Goal: Information Seeking & Learning: Understand process/instructions

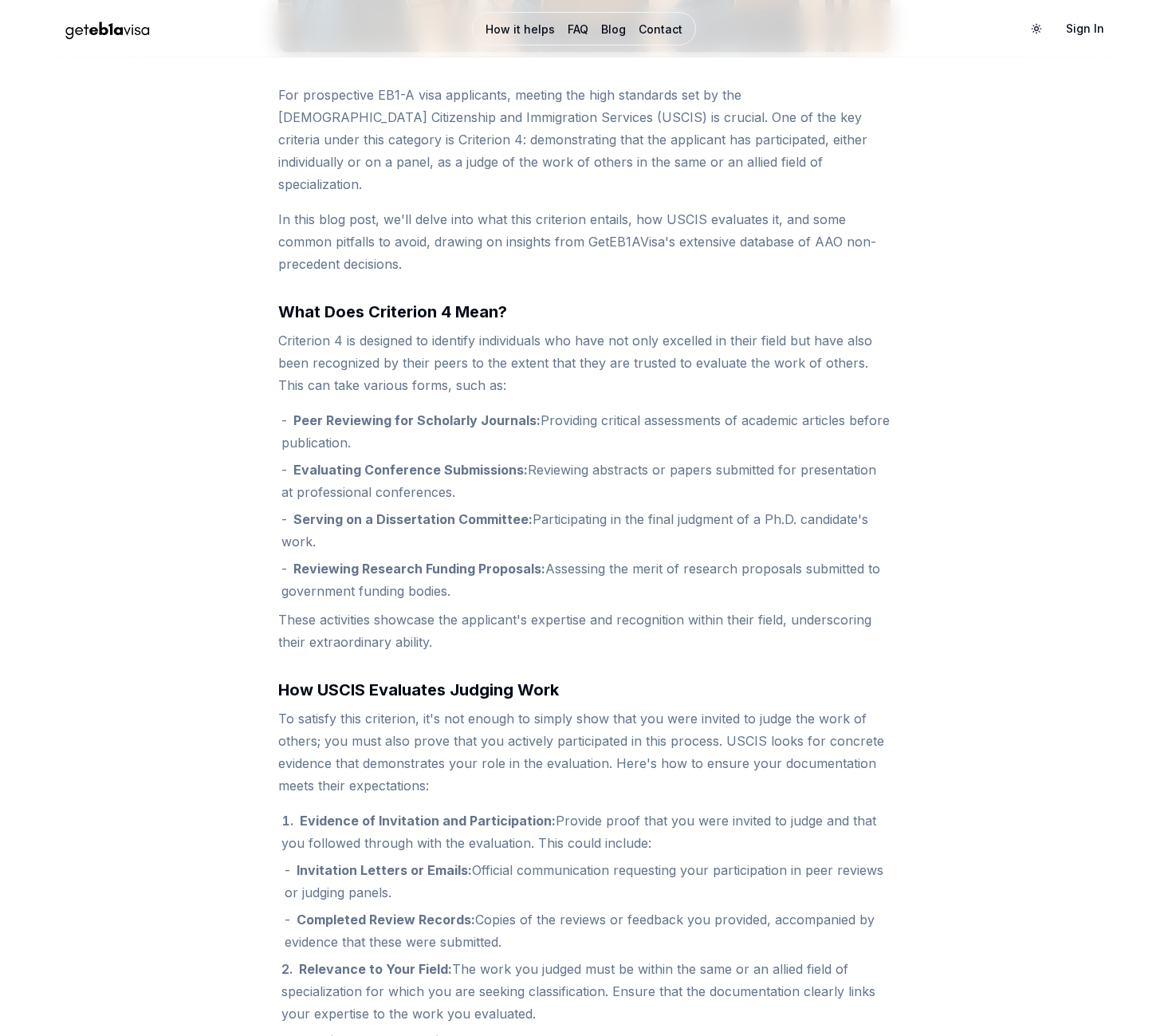
scroll to position [558, 0]
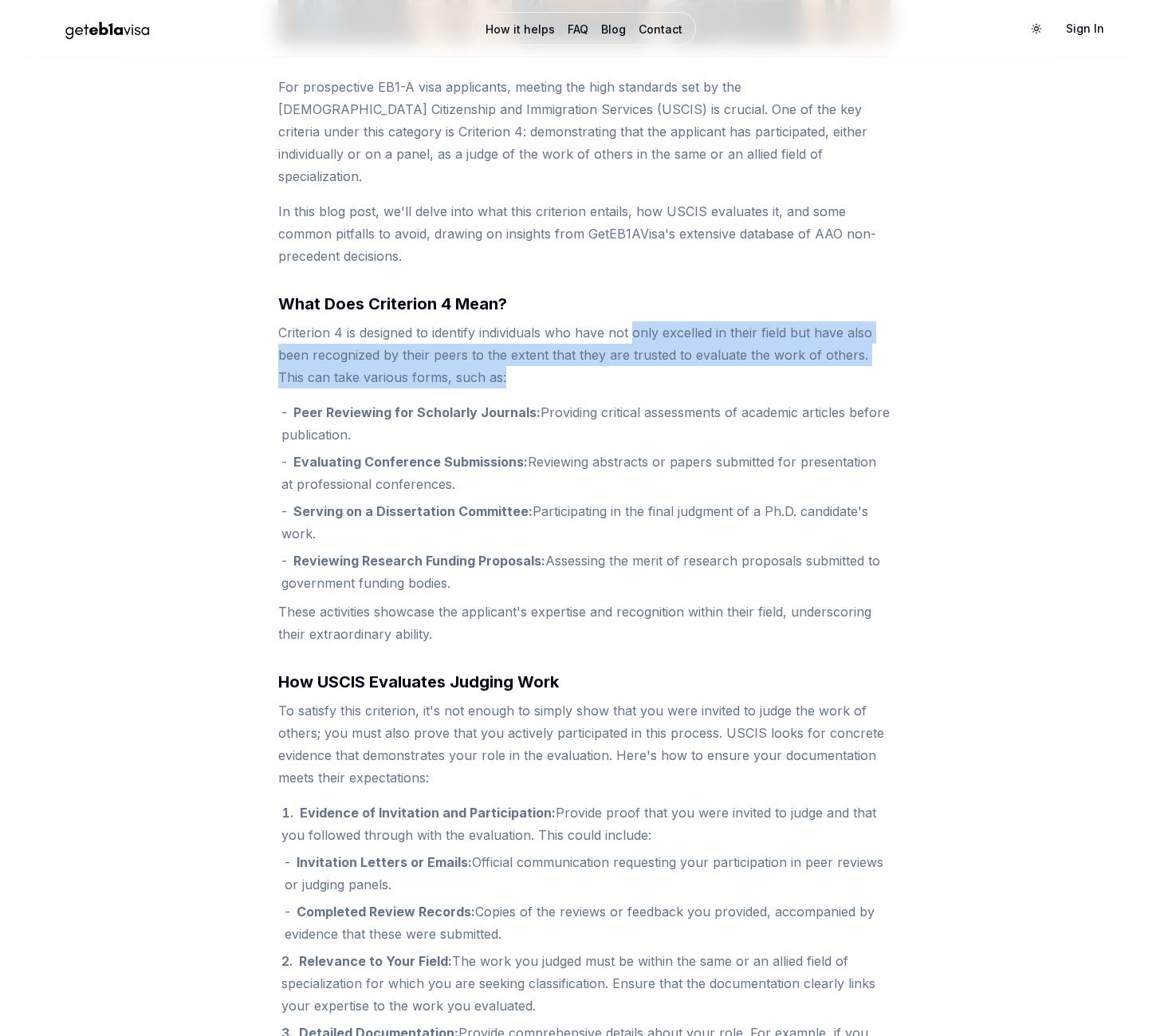
drag, startPoint x: 638, startPoint y: 327, endPoint x: 826, endPoint y: 371, distance: 193.1
click at [826, 371] on p "Criterion 4 is designed to identify individuals who have not only excelled in t…" at bounding box center [584, 355] width 612 height 67
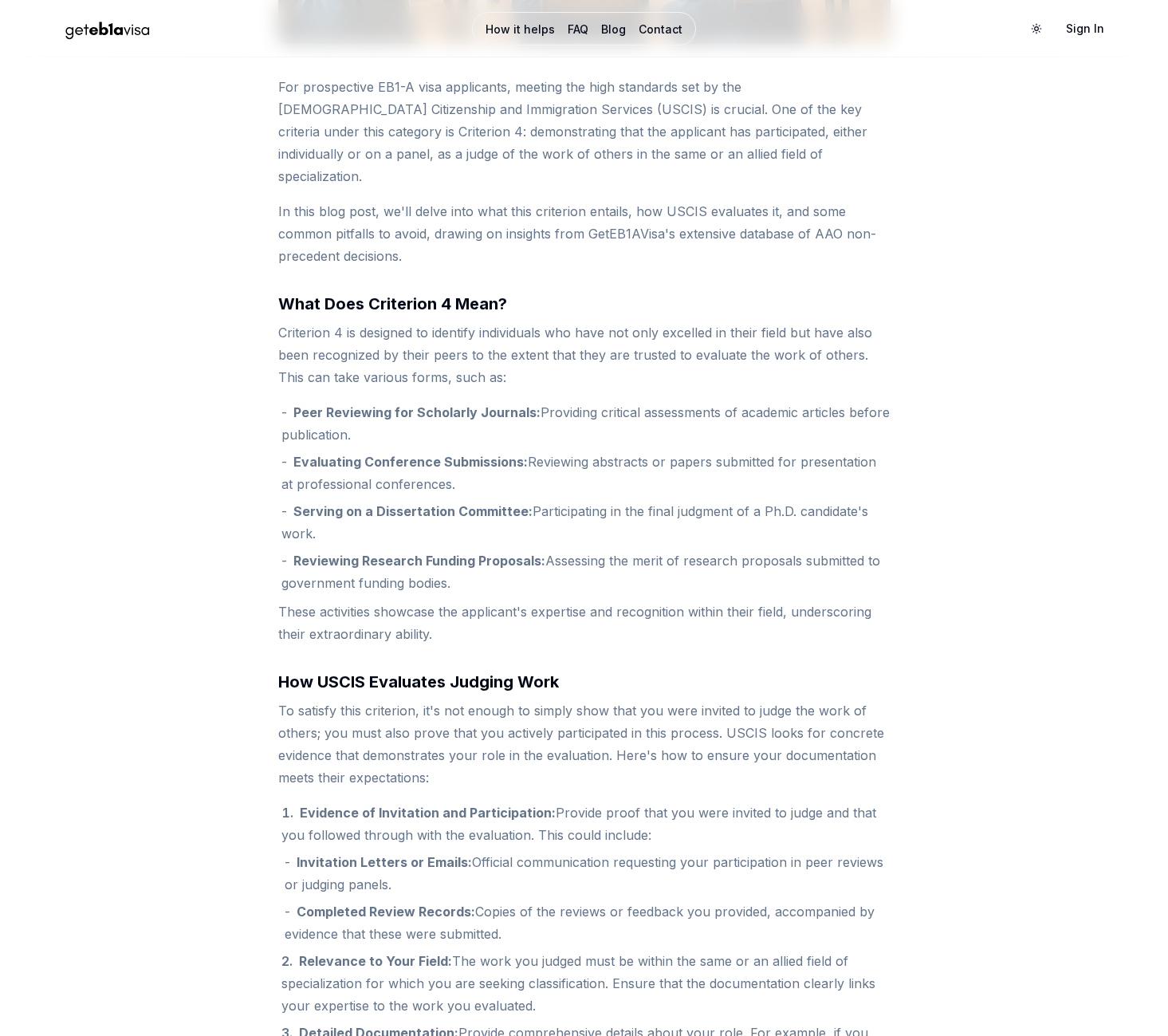
click at [314, 463] on strong "Evaluating Conference Submissions:" at bounding box center [410, 461] width 234 height 16
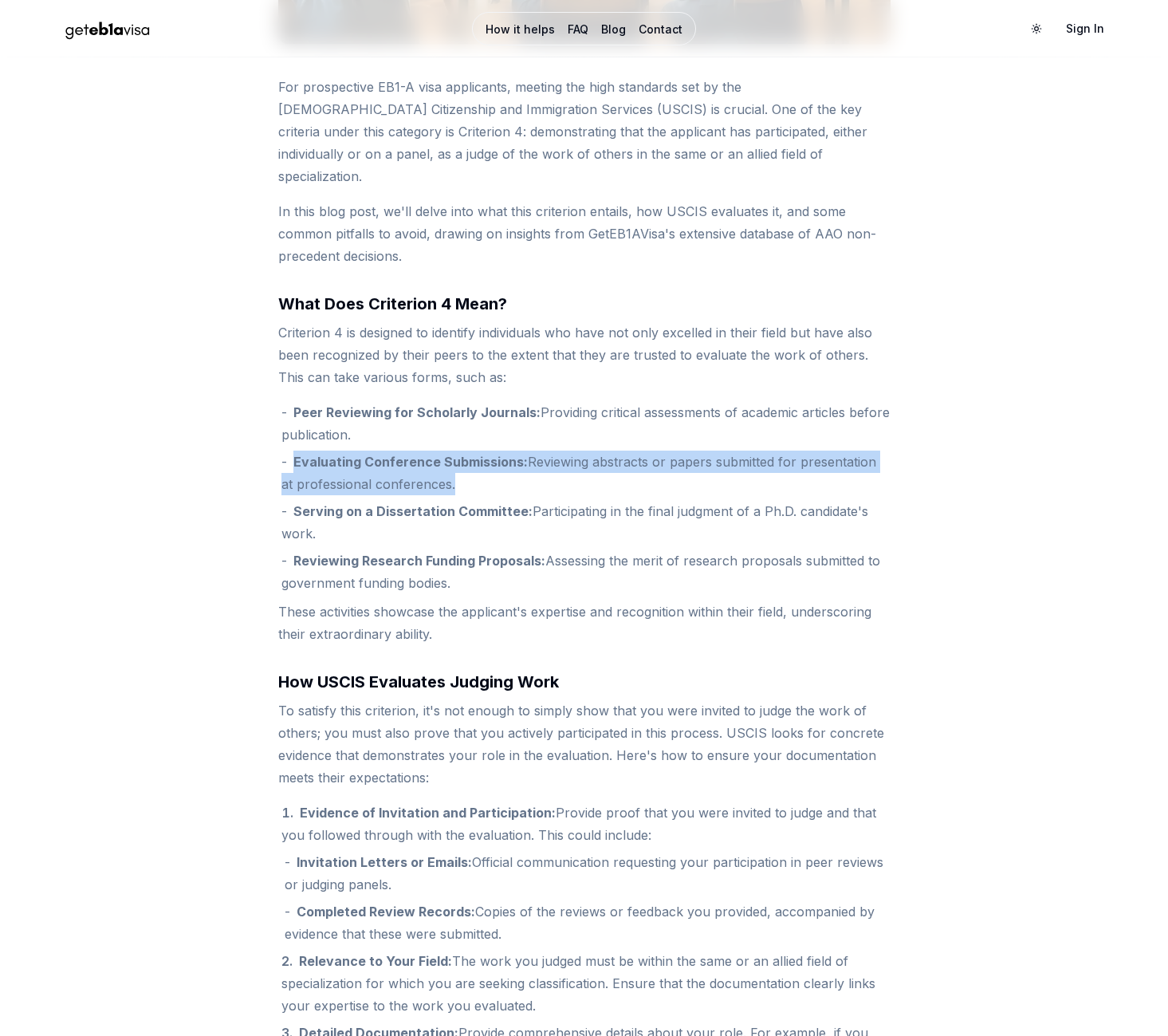
drag, startPoint x: 314, startPoint y: 463, endPoint x: 806, endPoint y: 487, distance: 492.6
click at [806, 487] on li "Evaluating Conference Submissions: Reviewing abstracts or papers submitted for …" at bounding box center [585, 473] width 609 height 45
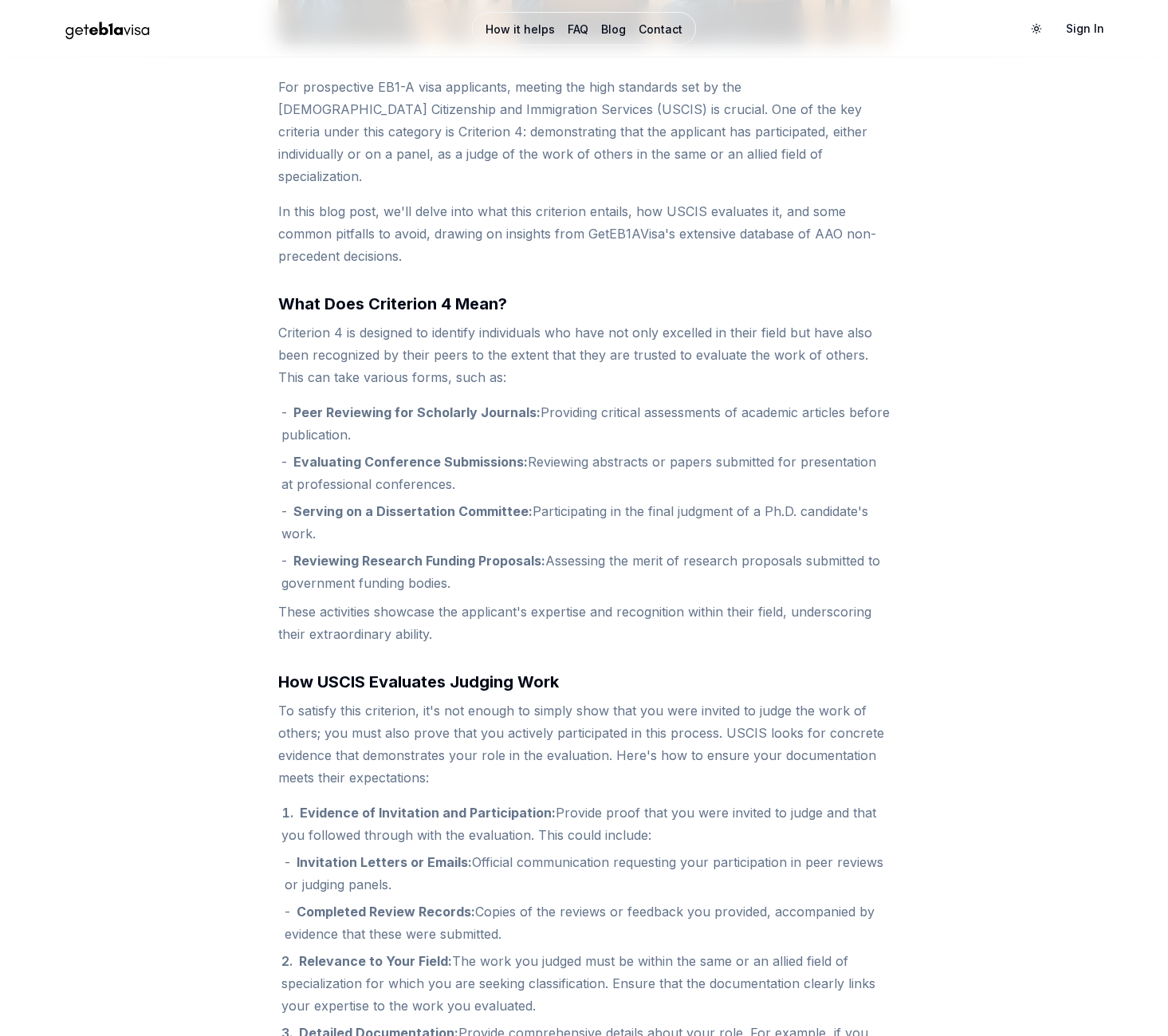
click at [418, 543] on li "Serving on a Dissertation Committee: Participating in the final judgment of a P…" at bounding box center [585, 522] width 609 height 45
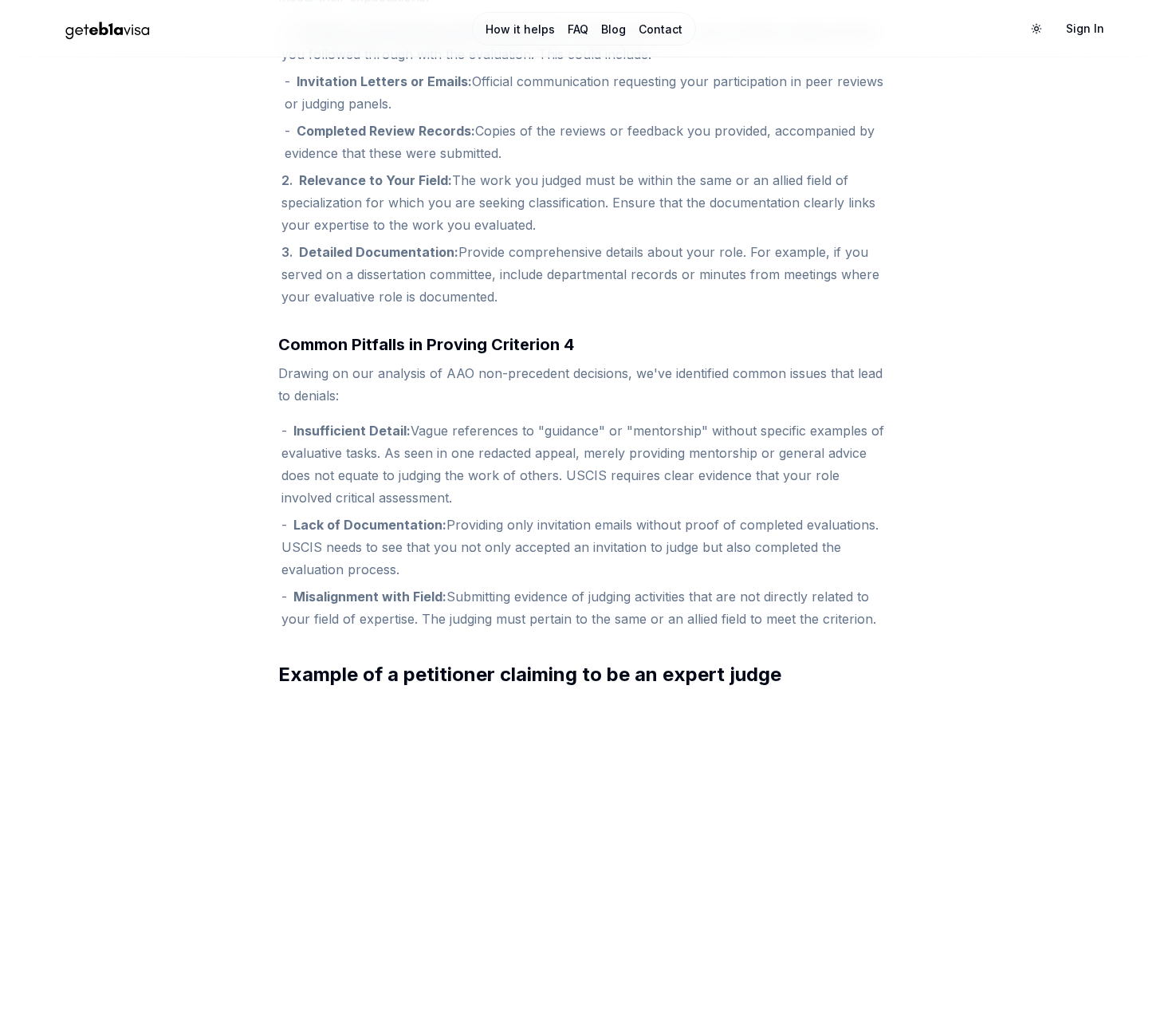
scroll to position [1356, 0]
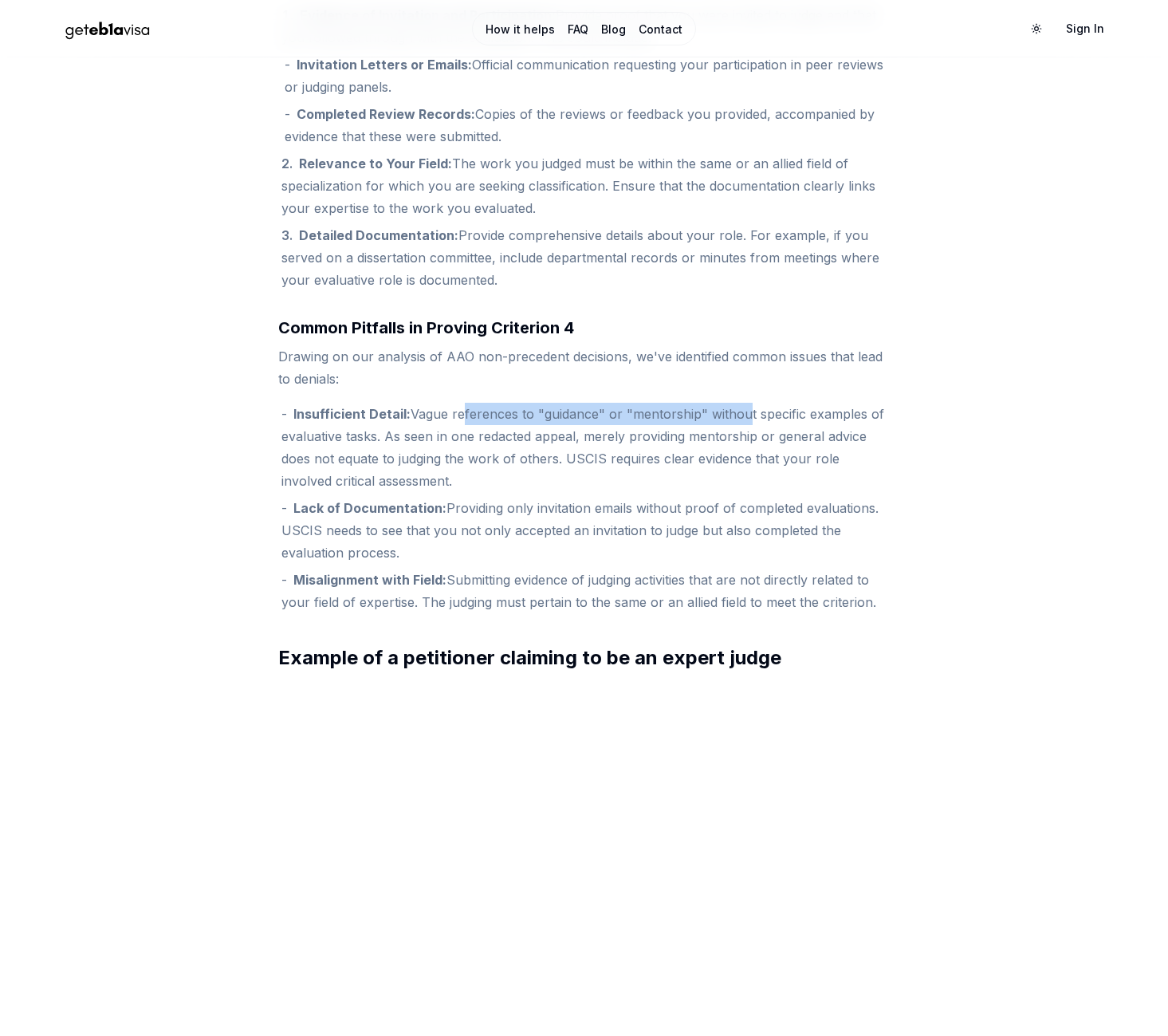
drag, startPoint x: 456, startPoint y: 417, endPoint x: 736, endPoint y: 414, distance: 280.0
click at [736, 414] on li "Insufficient Detail: Vague references to "guidance" or "mentorship" without spe…" at bounding box center [585, 447] width 609 height 89
drag, startPoint x: 736, startPoint y: 414, endPoint x: 683, endPoint y: 454, distance: 66.4
click at [683, 454] on li "Insufficient Detail: Vague references to "guidance" or "mentorship" without spe…" at bounding box center [585, 447] width 609 height 89
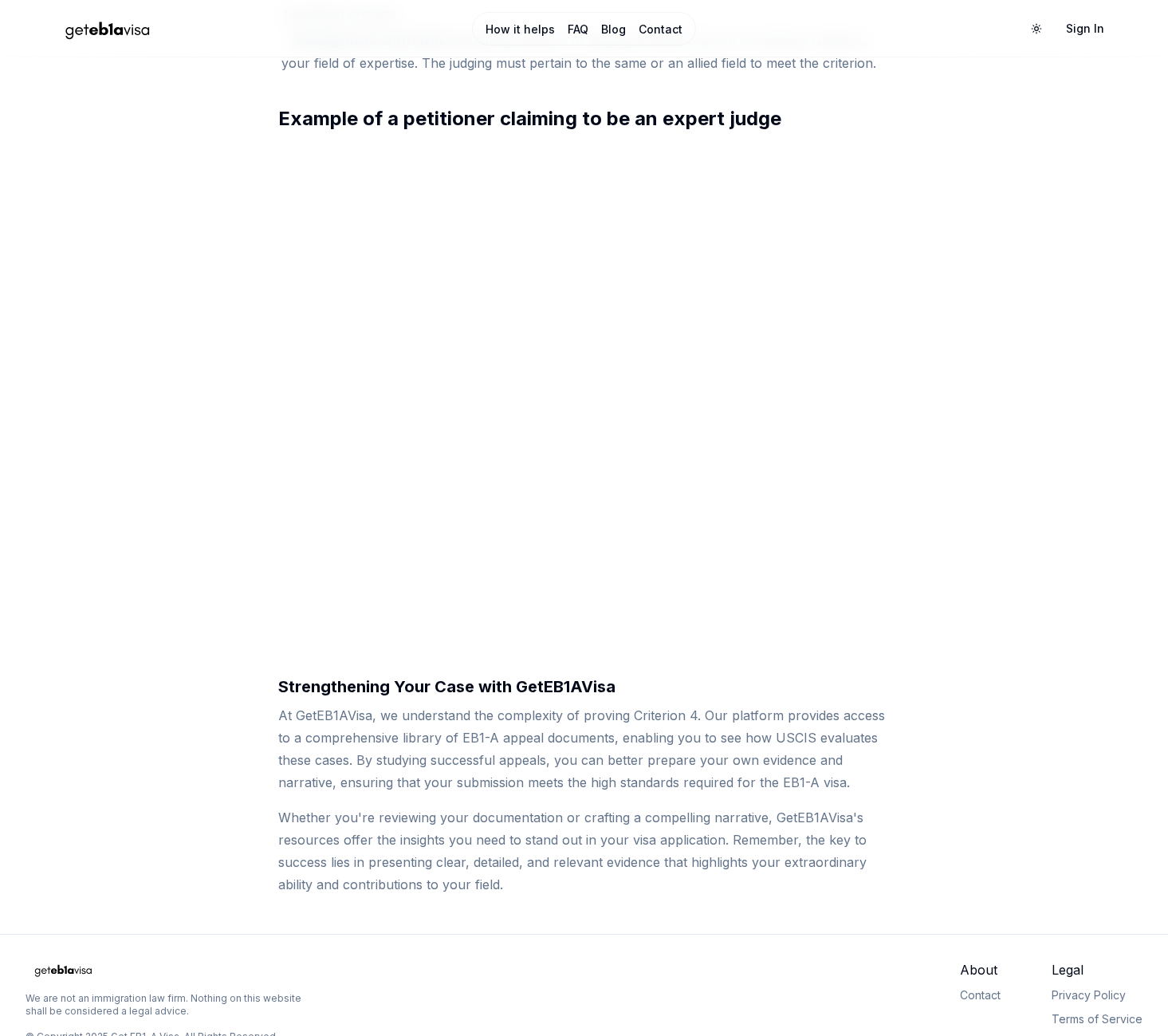
scroll to position [1927, 0]
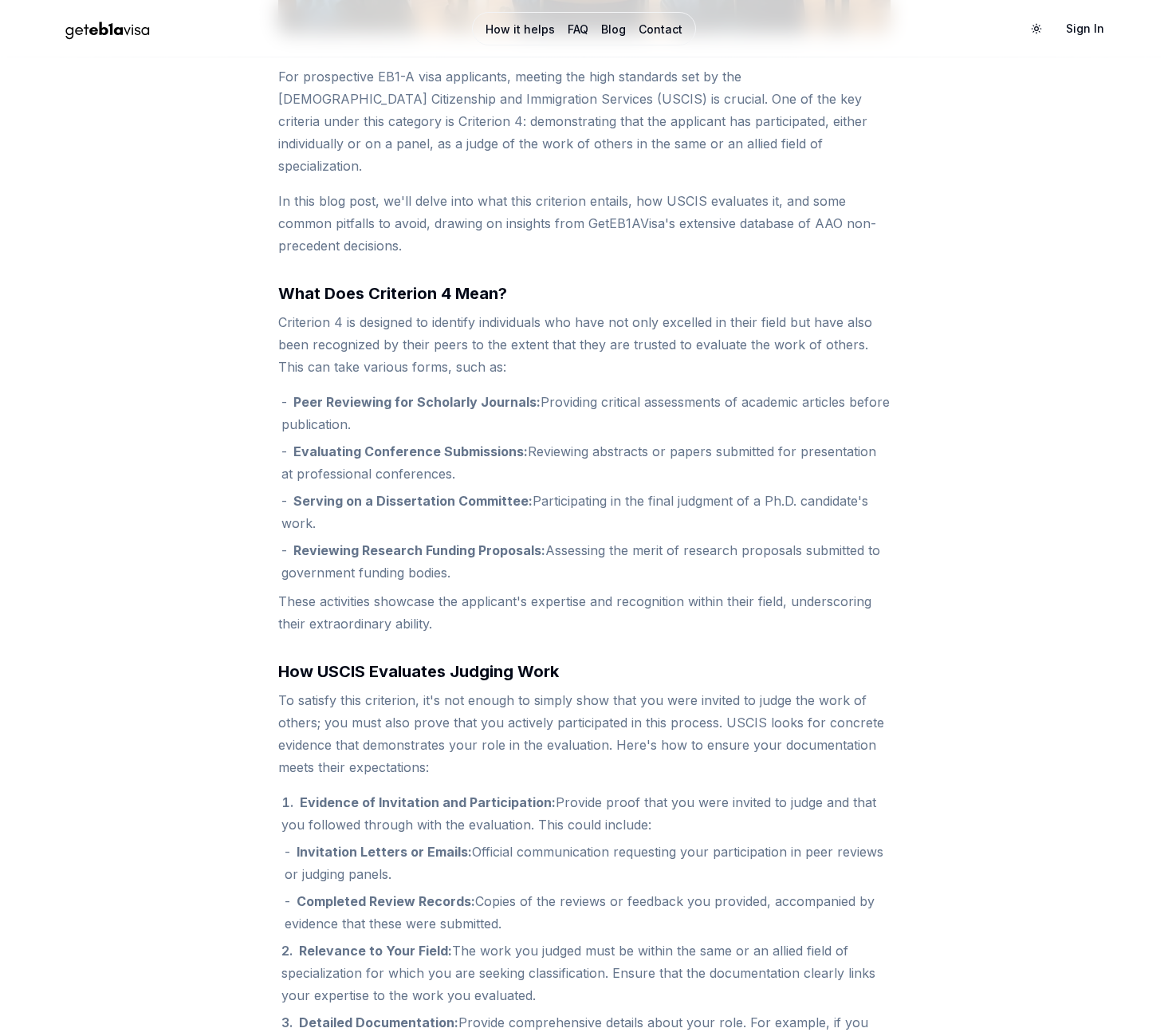
scroll to position [492, 0]
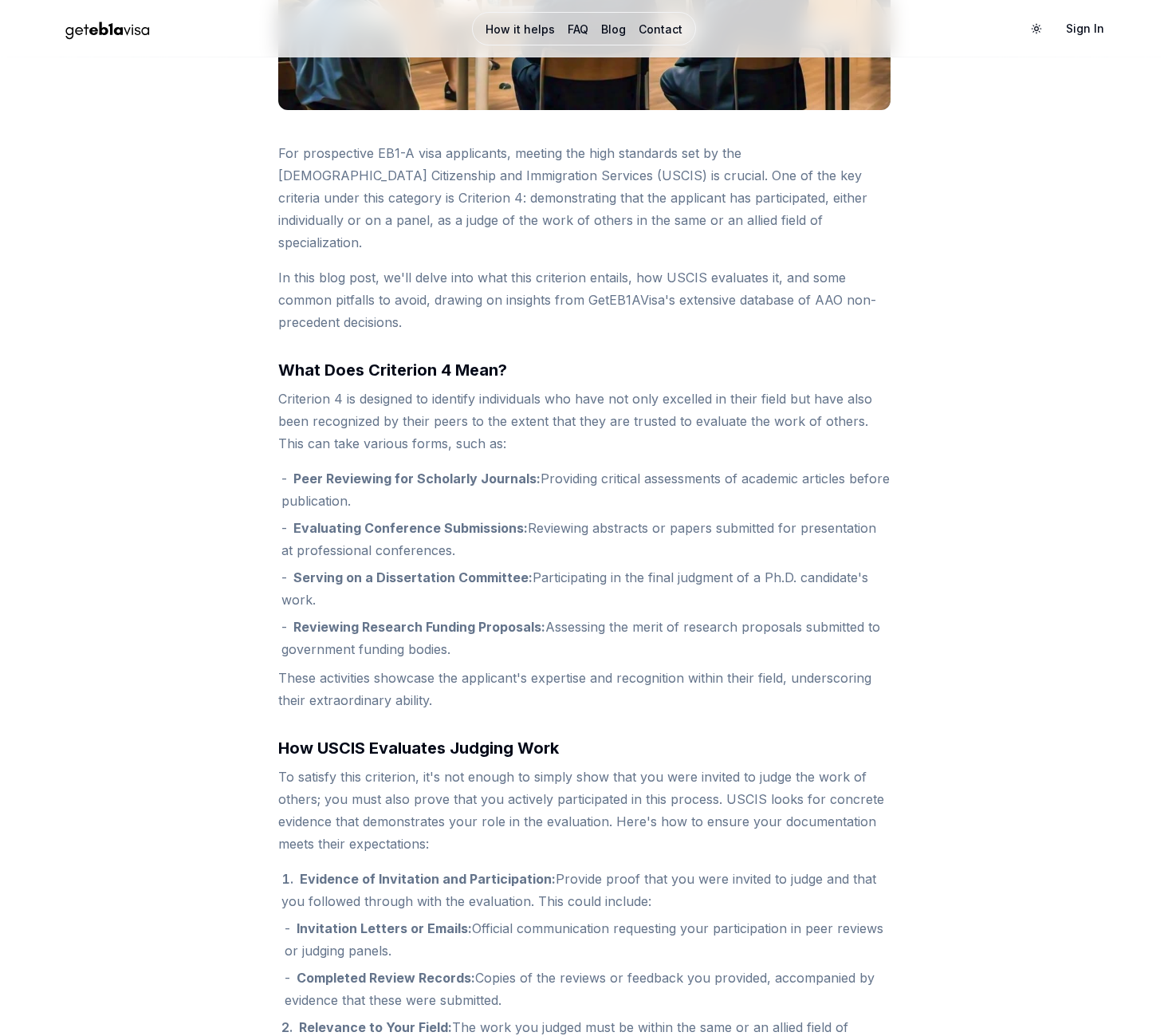
click at [330, 529] on strong "Evaluating Conference Submissions:" at bounding box center [410, 527] width 234 height 16
drag, startPoint x: 330, startPoint y: 529, endPoint x: 440, endPoint y: 535, distance: 110.2
click at [440, 535] on strong "Evaluating Conference Submissions:" at bounding box center [410, 527] width 234 height 16
copy strong "Evaluating Conference Submissions"
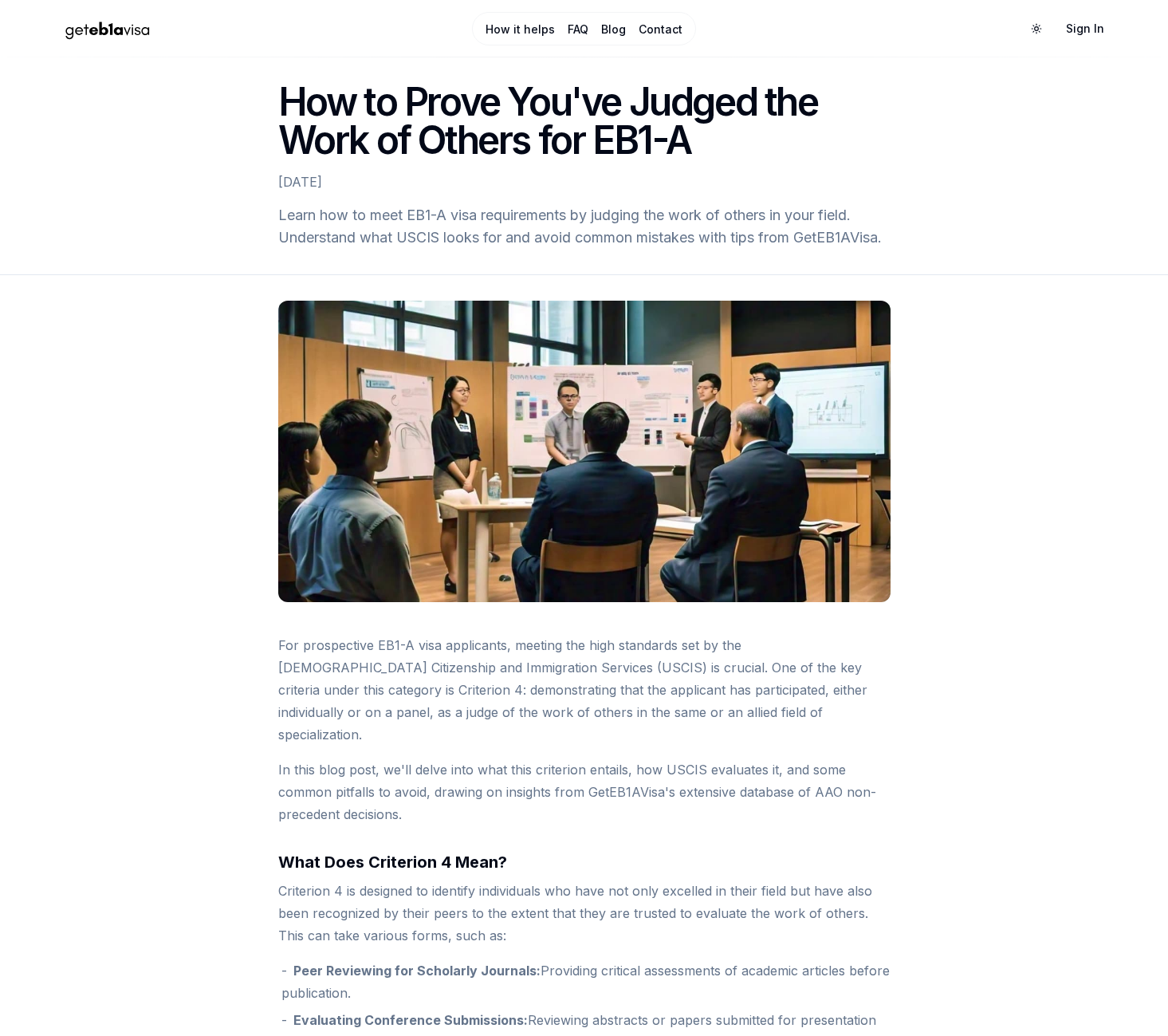
scroll to position [492, 0]
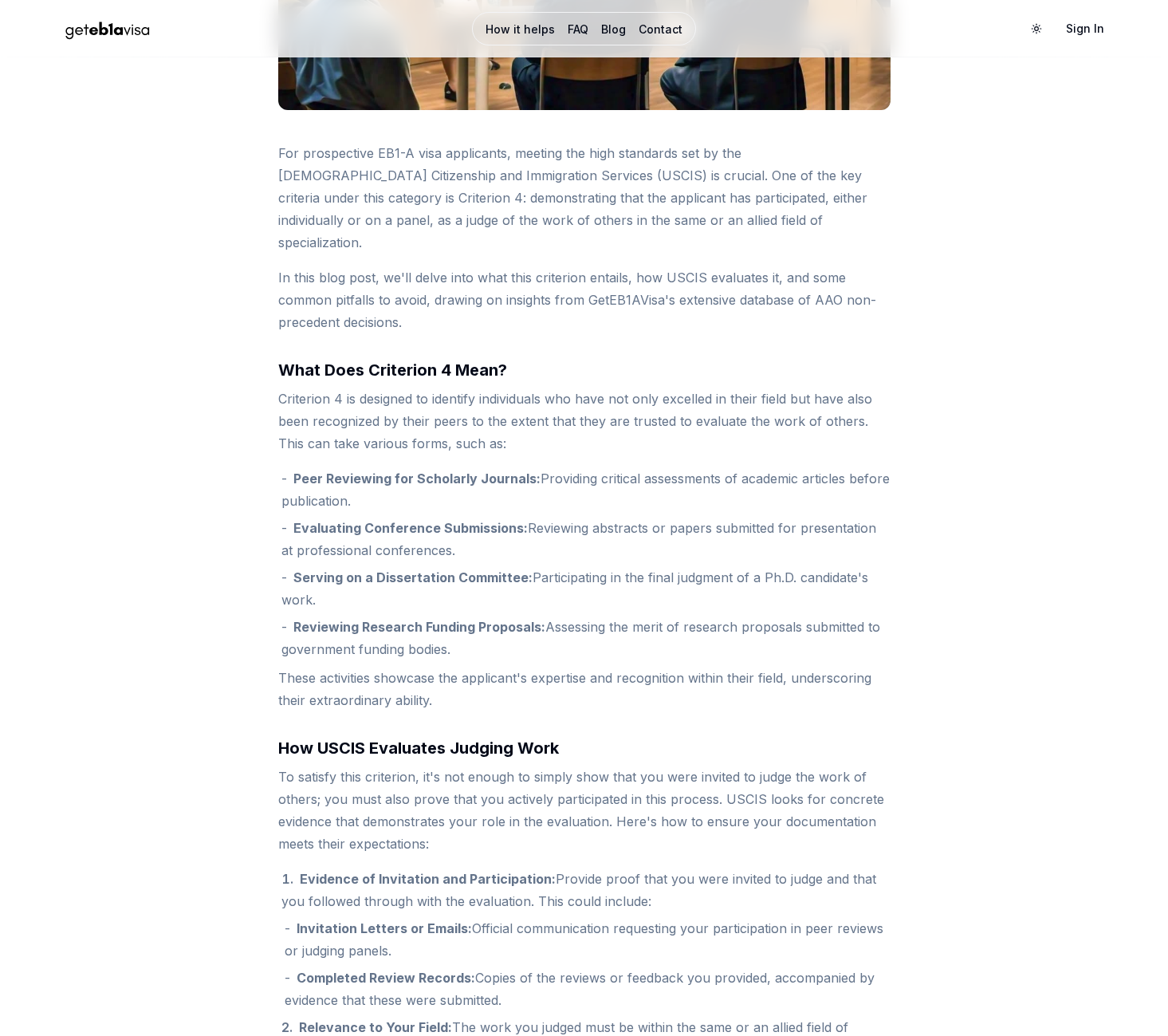
click at [779, 522] on li "Evaluating Conference Submissions: Reviewing abstracts or papers submitted for …" at bounding box center [585, 539] width 609 height 45
drag, startPoint x: 779, startPoint y: 522, endPoint x: 803, endPoint y: 519, distance: 24.2
click at [803, 519] on li "Evaluating Conference Submissions: Reviewing abstracts or papers submitted for …" at bounding box center [585, 539] width 609 height 45
copy li "for presentation"
